Goal: Information Seeking & Learning: Find specific fact

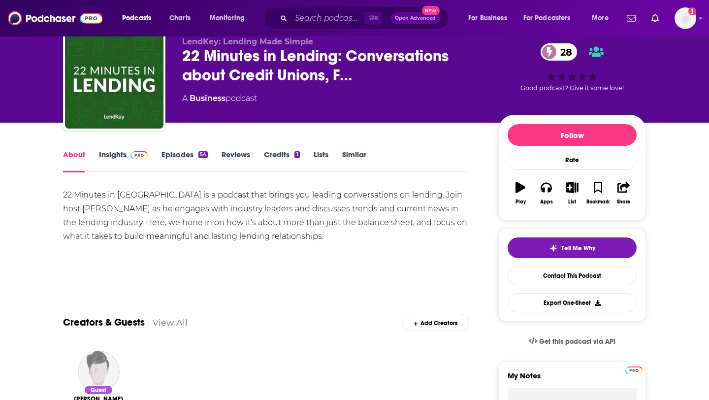
scroll to position [45, 0]
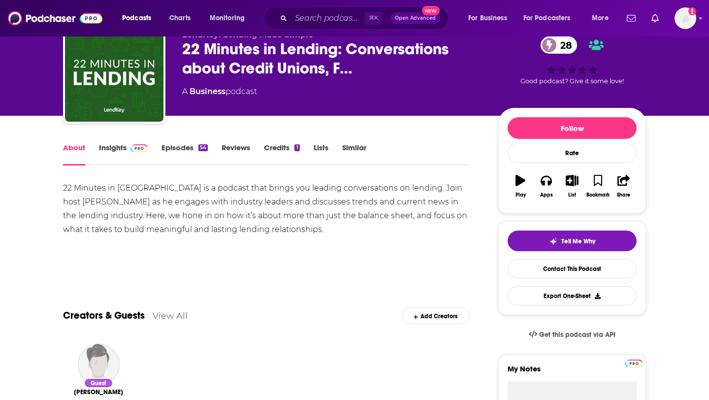
click at [113, 149] on link "Insights" at bounding box center [123, 154] width 49 height 23
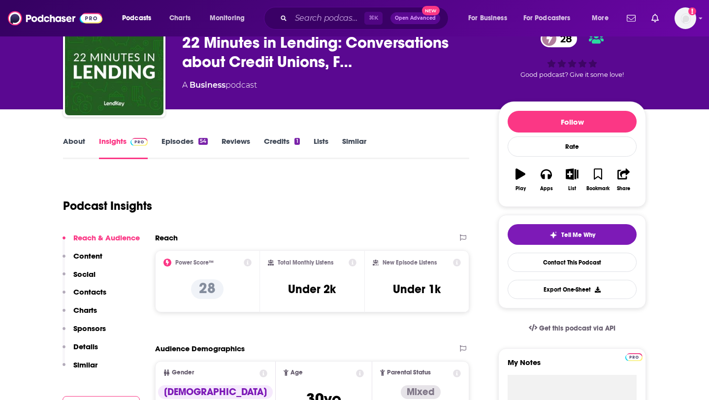
scroll to position [52, 0]
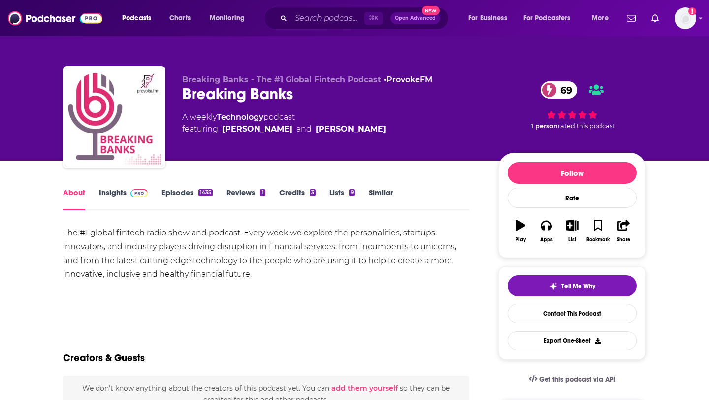
click at [111, 198] on link "Insights" at bounding box center [123, 199] width 49 height 23
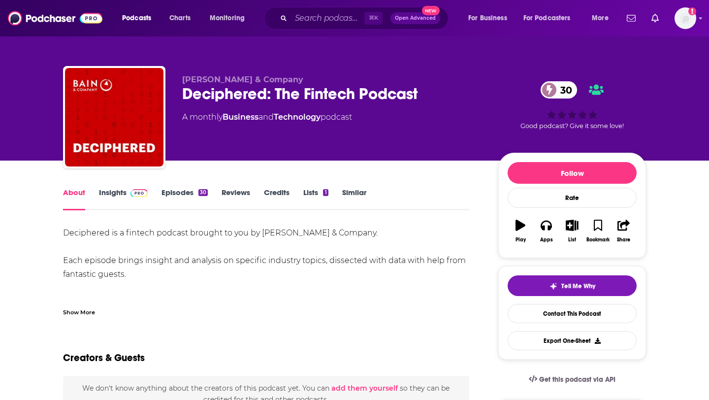
click at [101, 194] on link "Insights" at bounding box center [123, 199] width 49 height 23
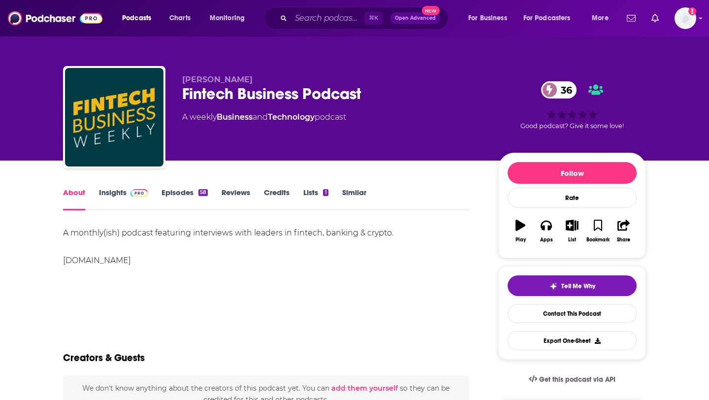
click at [109, 192] on link "Insights" at bounding box center [123, 199] width 49 height 23
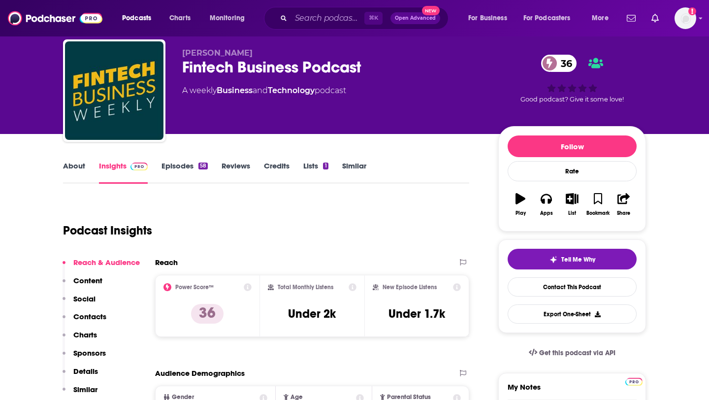
scroll to position [30, 0]
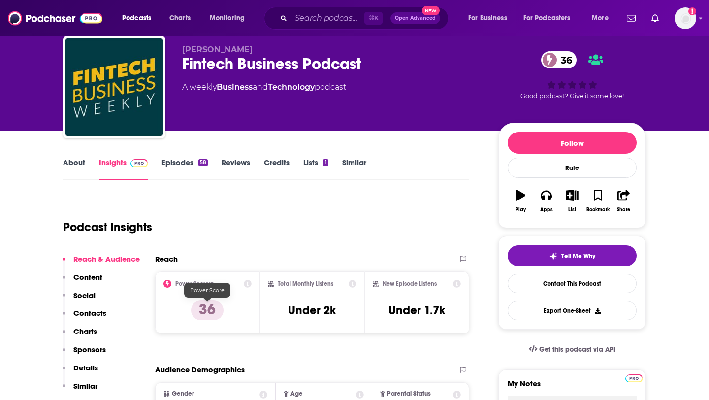
click at [210, 312] on p "36" at bounding box center [207, 310] width 33 height 20
click at [248, 283] on icon at bounding box center [248, 284] width 8 height 8
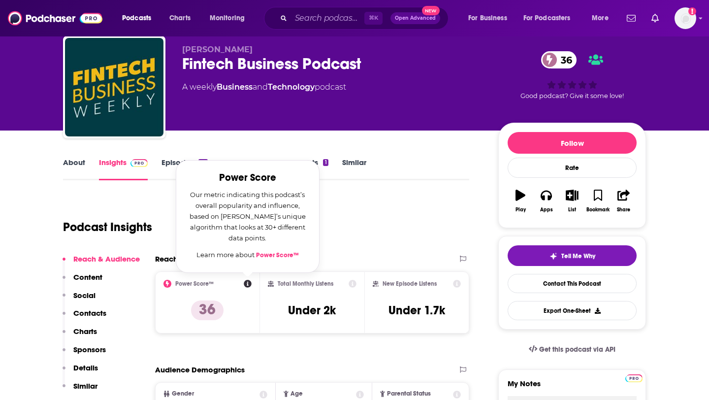
click at [277, 253] on link "Power Score™" at bounding box center [277, 255] width 43 height 8
click at [373, 213] on div "Podcast Insights" at bounding box center [262, 221] width 398 height 50
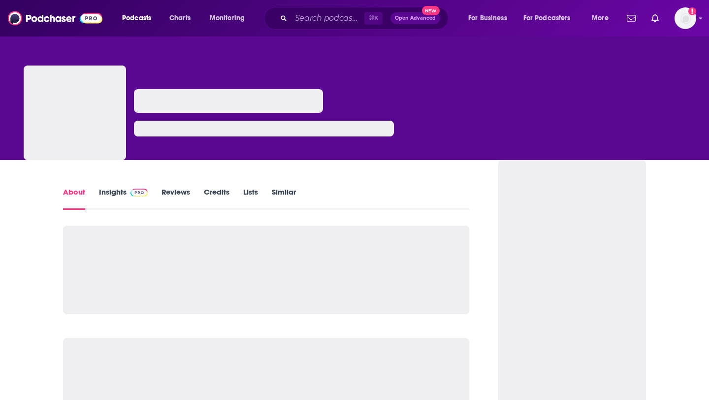
click at [115, 197] on link "Insights" at bounding box center [123, 198] width 49 height 23
click at [117, 198] on link "Insights" at bounding box center [123, 198] width 49 height 23
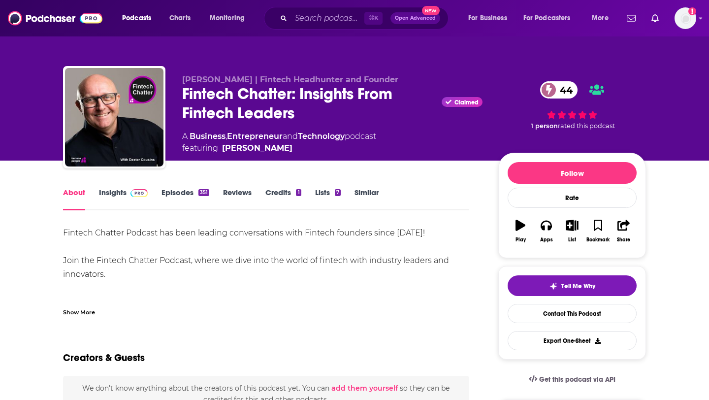
click at [114, 198] on link "Insights" at bounding box center [123, 199] width 49 height 23
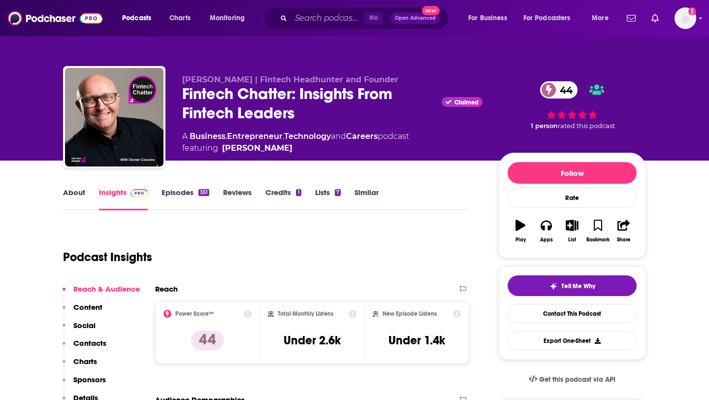
click at [79, 197] on link "About" at bounding box center [74, 199] width 22 height 23
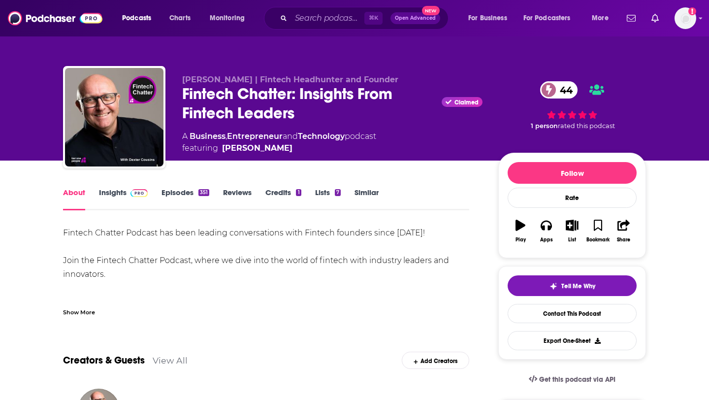
click at [110, 195] on link "Insights" at bounding box center [123, 199] width 49 height 23
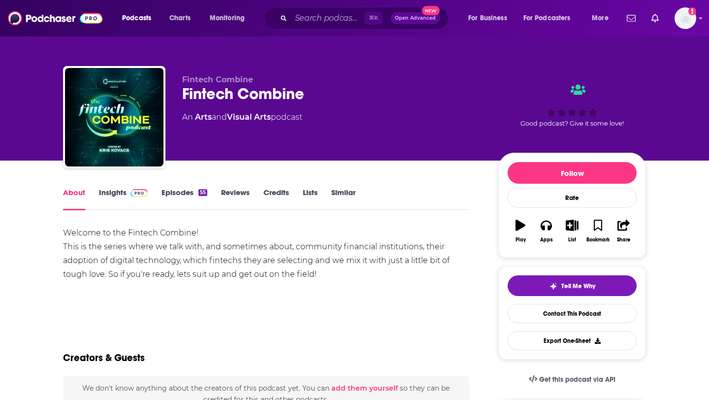
click at [111, 196] on link "Insights" at bounding box center [123, 199] width 49 height 23
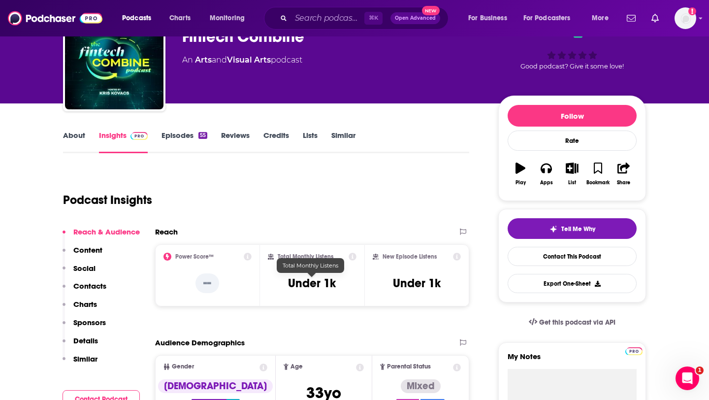
scroll to position [41, 0]
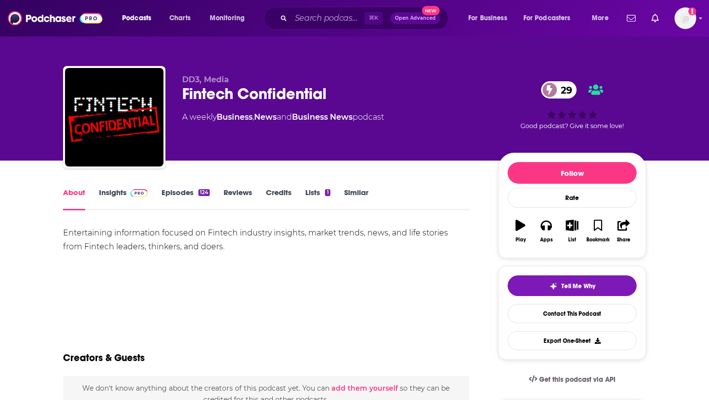
click at [108, 197] on link "Insights" at bounding box center [123, 199] width 49 height 23
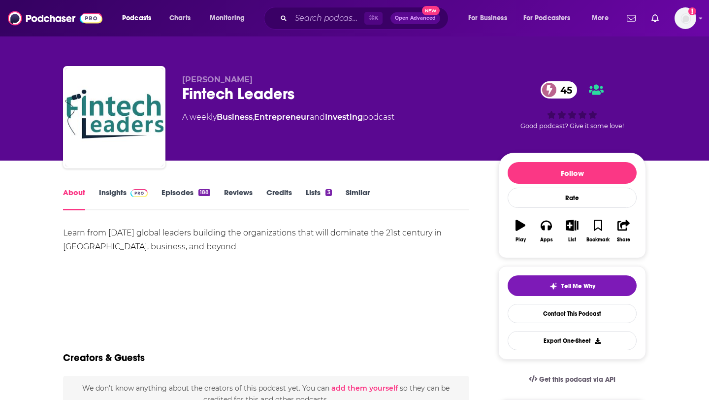
click at [119, 194] on link "Insights" at bounding box center [123, 199] width 49 height 23
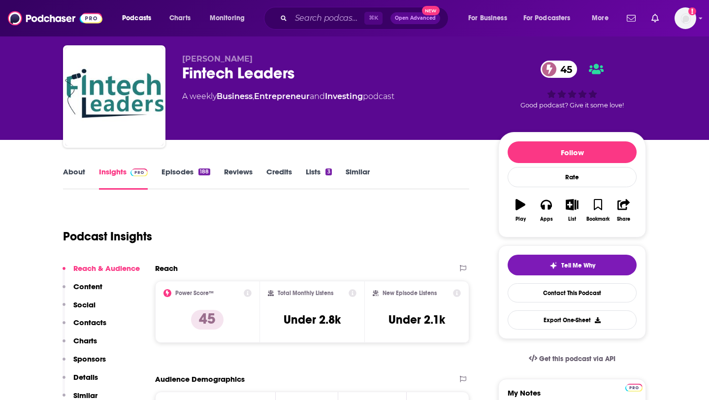
scroll to position [24, 0]
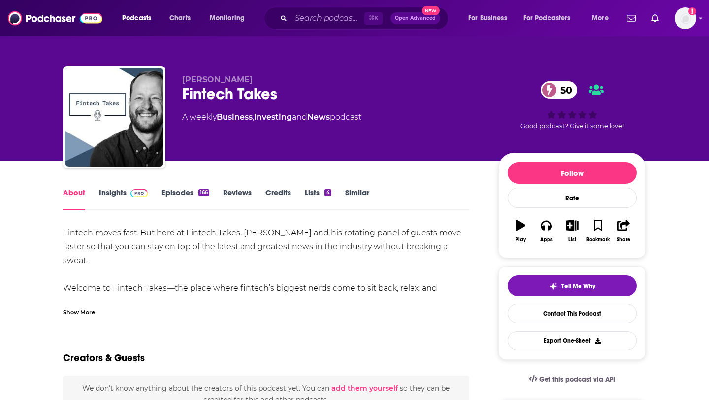
click at [120, 194] on link "Insights" at bounding box center [123, 199] width 49 height 23
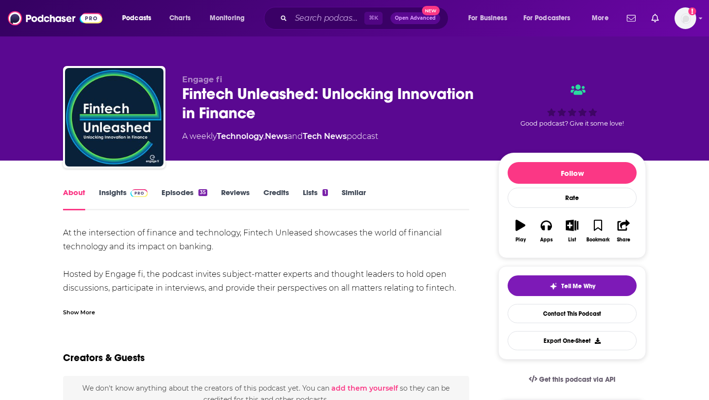
click at [115, 197] on link "Insights" at bounding box center [123, 199] width 49 height 23
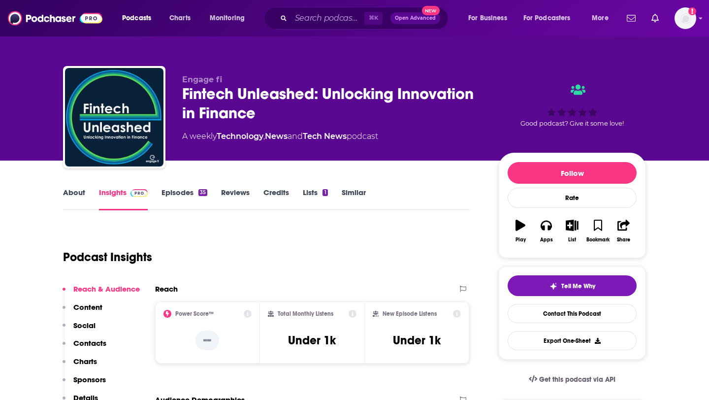
scroll to position [28, 0]
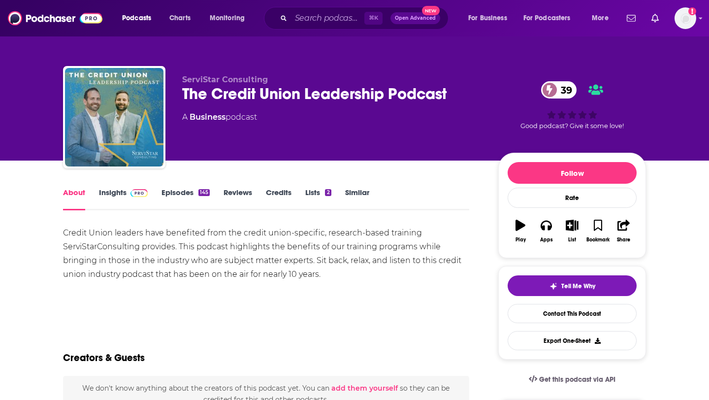
click at [186, 192] on link "Episodes 145" at bounding box center [186, 199] width 48 height 23
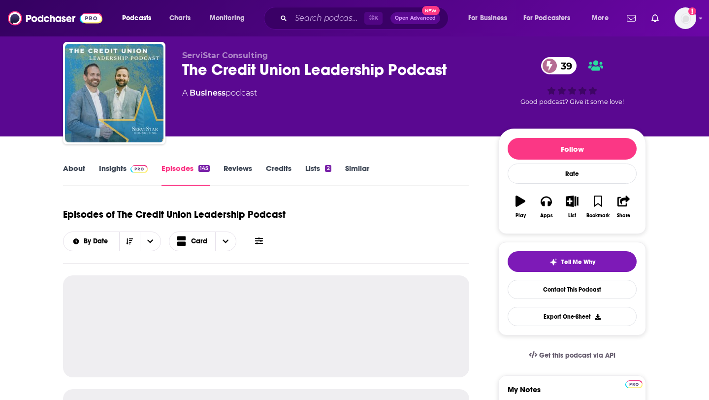
scroll to position [26, 0]
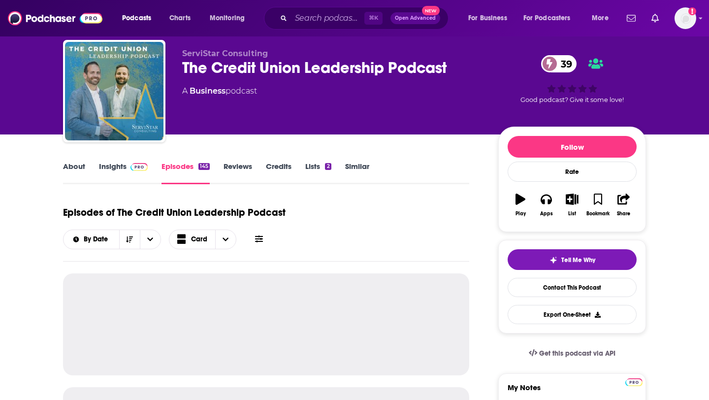
click at [121, 166] on link "Insights" at bounding box center [123, 173] width 49 height 23
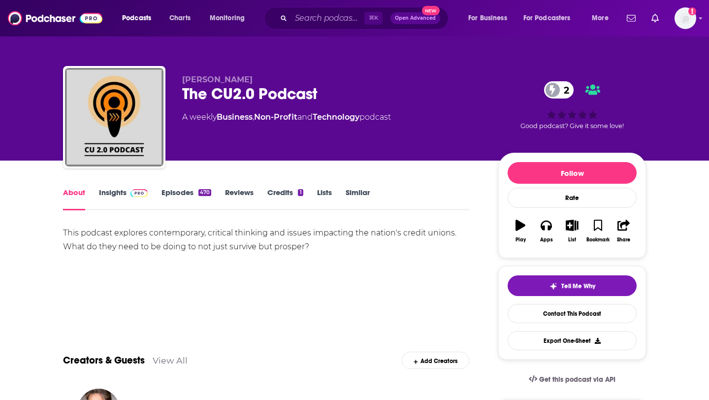
click at [120, 194] on link "Insights" at bounding box center [123, 199] width 49 height 23
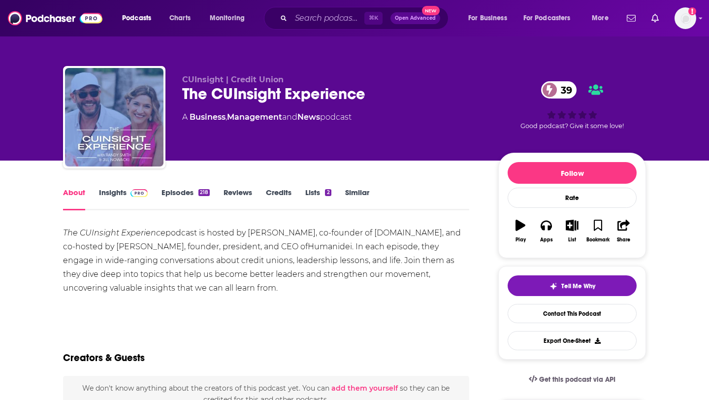
click at [115, 198] on link "Insights" at bounding box center [123, 199] width 49 height 23
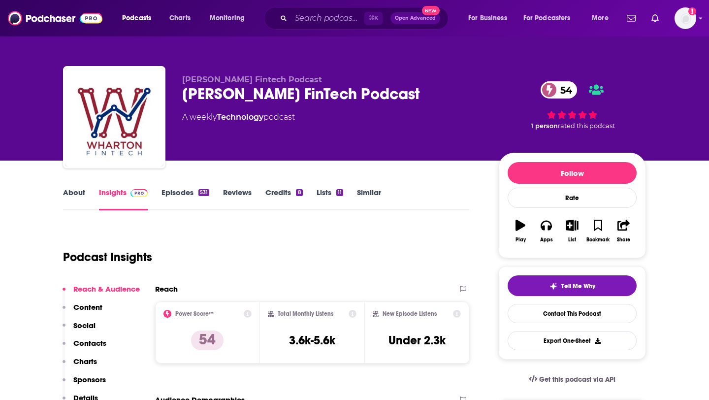
click at [176, 194] on link "Episodes 531" at bounding box center [186, 199] width 48 height 23
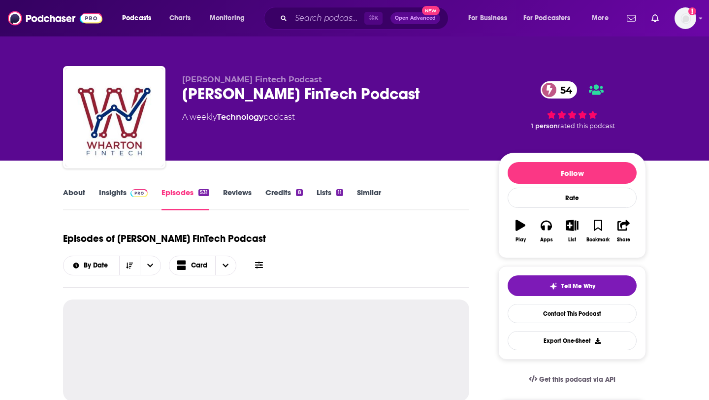
click at [125, 193] on link "Insights" at bounding box center [123, 199] width 49 height 23
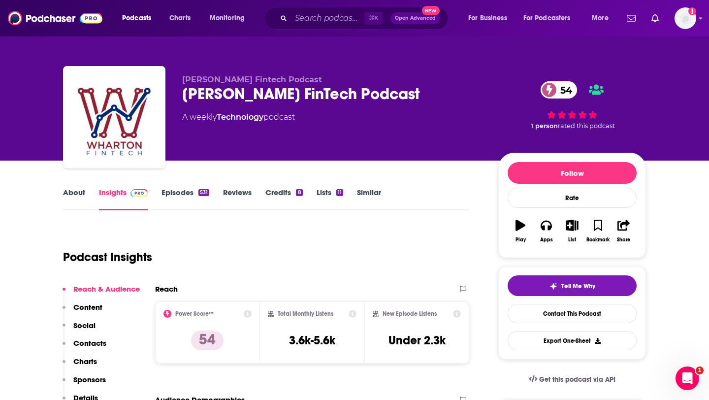
click at [381, 79] on p "Wharton Fintech Podcast" at bounding box center [332, 79] width 300 height 9
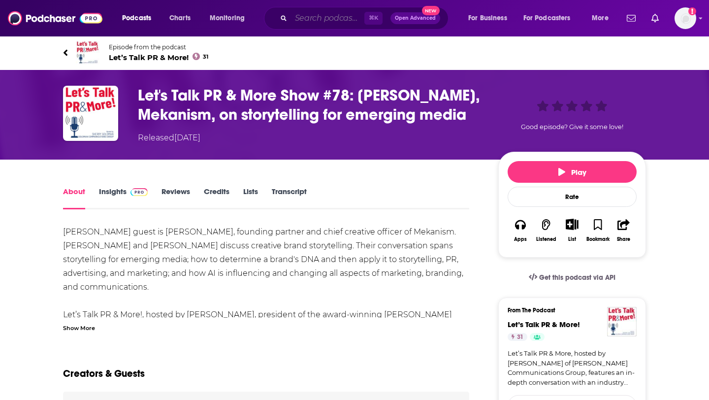
click at [338, 16] on input "Search podcasts, credits, & more..." at bounding box center [327, 18] width 73 height 16
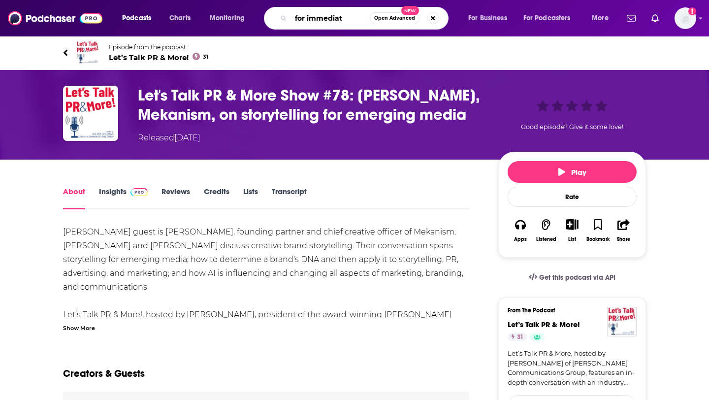
type input "for immediate"
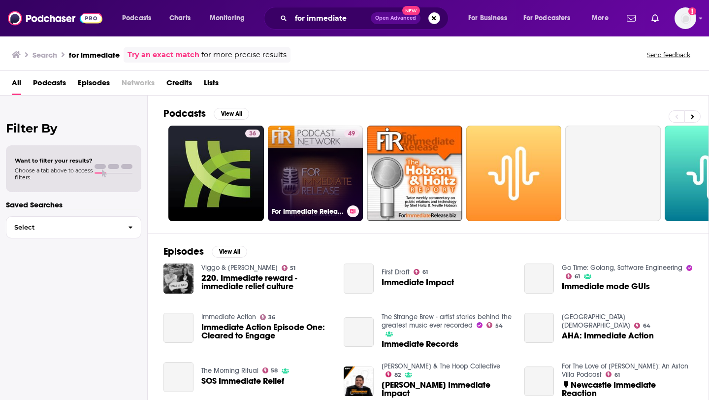
click at [326, 151] on link "49 For Immediate Release" at bounding box center [316, 174] width 96 height 96
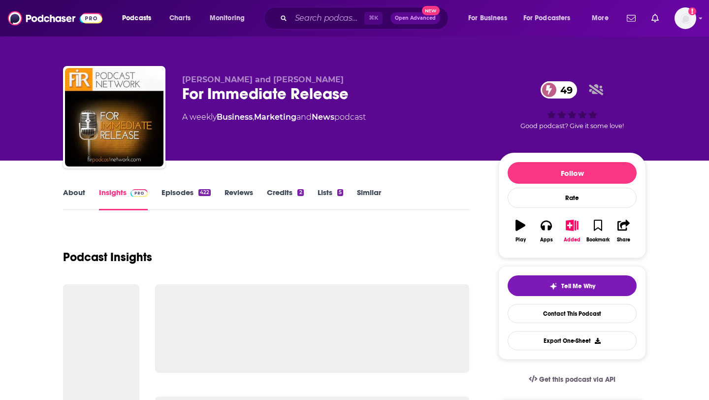
click at [177, 191] on link "Episodes 422" at bounding box center [186, 199] width 49 height 23
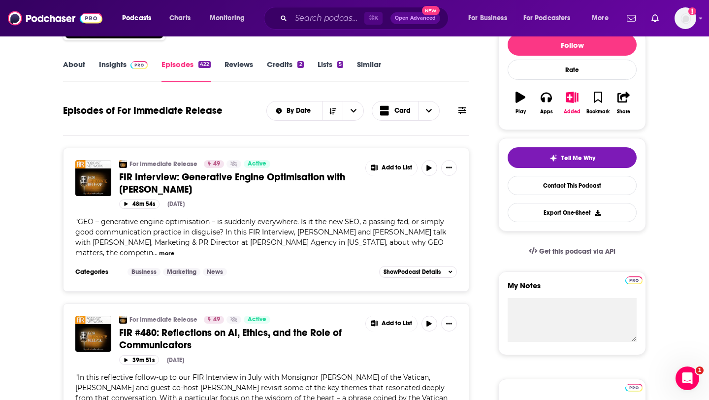
click at [256, 177] on span "FIR Interview: Generative Engine Optimisation with [PERSON_NAME]" at bounding box center [232, 183] width 226 height 25
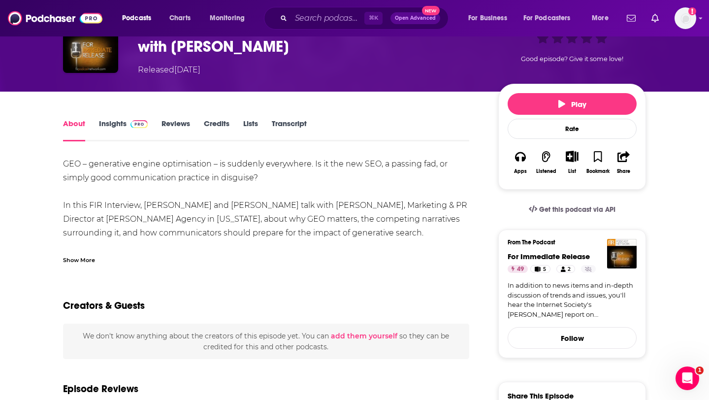
scroll to position [68, 0]
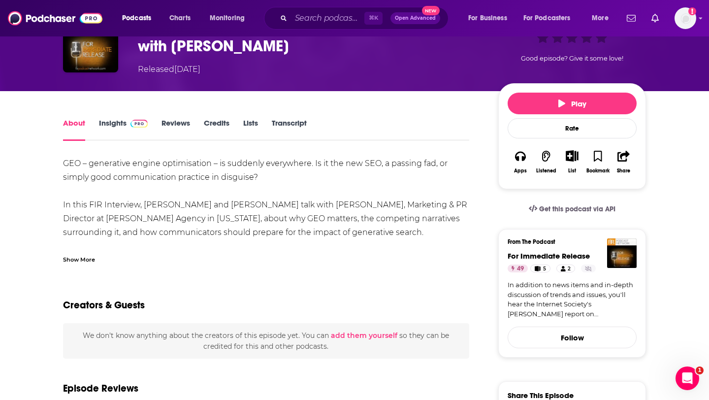
click at [117, 124] on link "Insights" at bounding box center [123, 129] width 49 height 23
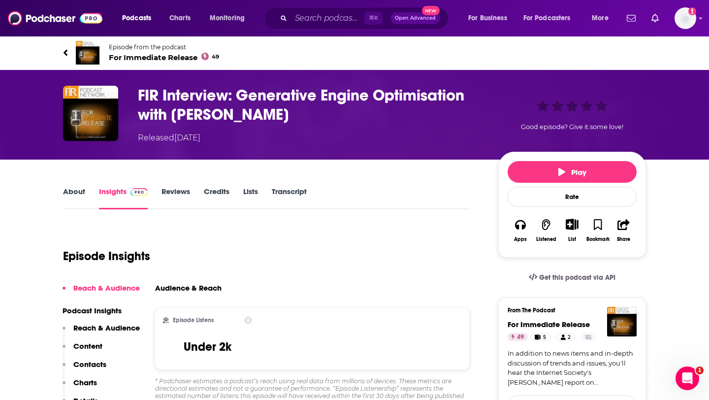
click at [283, 187] on link "Transcript" at bounding box center [289, 198] width 35 height 23
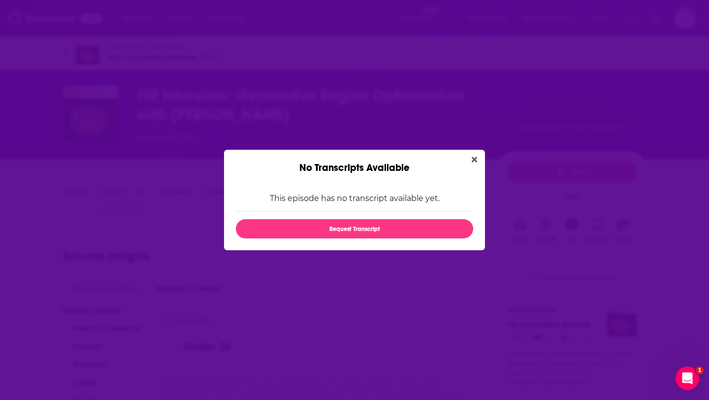
click at [482, 159] on div "No Transcripts Available" at bounding box center [354, 162] width 261 height 24
click at [478, 159] on button "Close" at bounding box center [474, 160] width 13 height 12
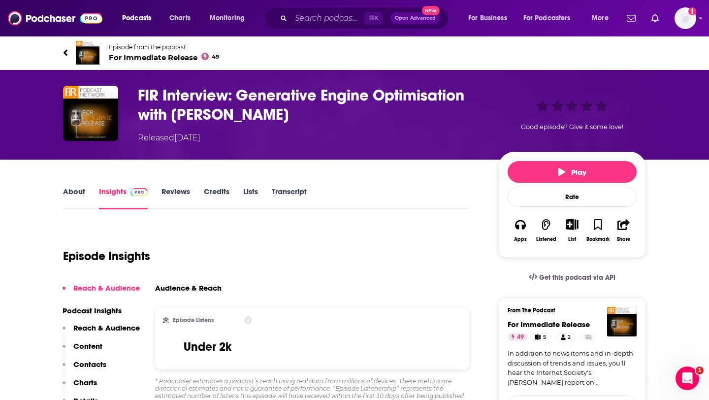
click at [72, 190] on link "About" at bounding box center [74, 198] width 22 height 23
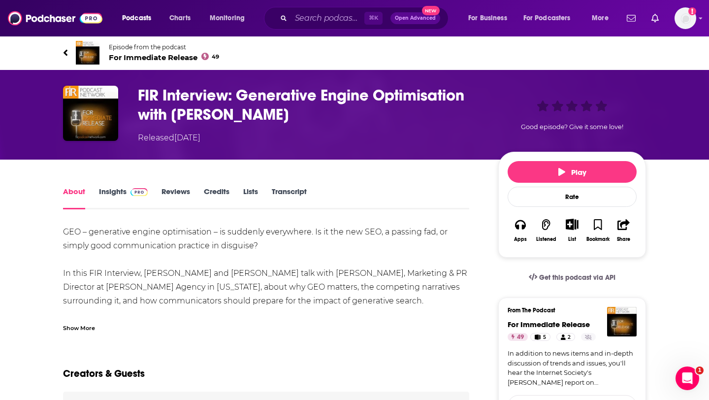
click at [61, 54] on div "Episode from the podcast For Immediate Release 49" at bounding box center [355, 52] width 598 height 39
click at [65, 53] on icon at bounding box center [66, 52] width 4 height 6
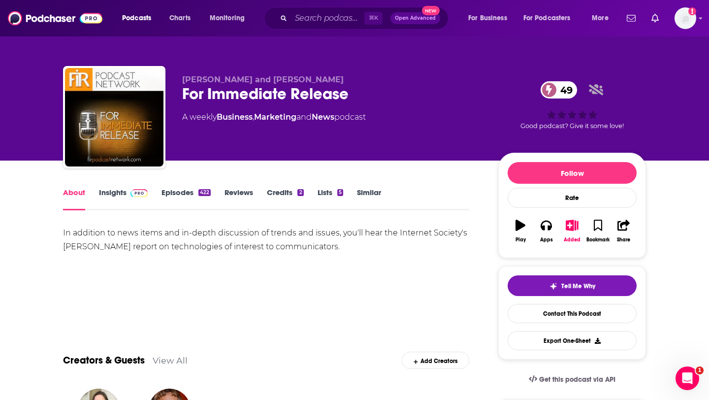
click at [188, 192] on link "Episodes 422" at bounding box center [186, 199] width 49 height 23
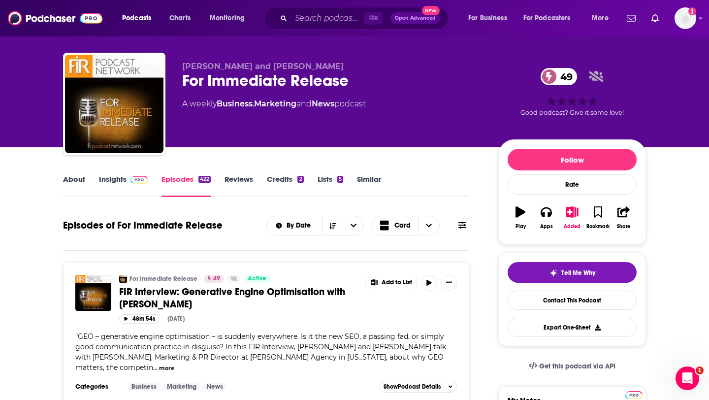
scroll to position [14, 0]
